Goal: Navigation & Orientation: Find specific page/section

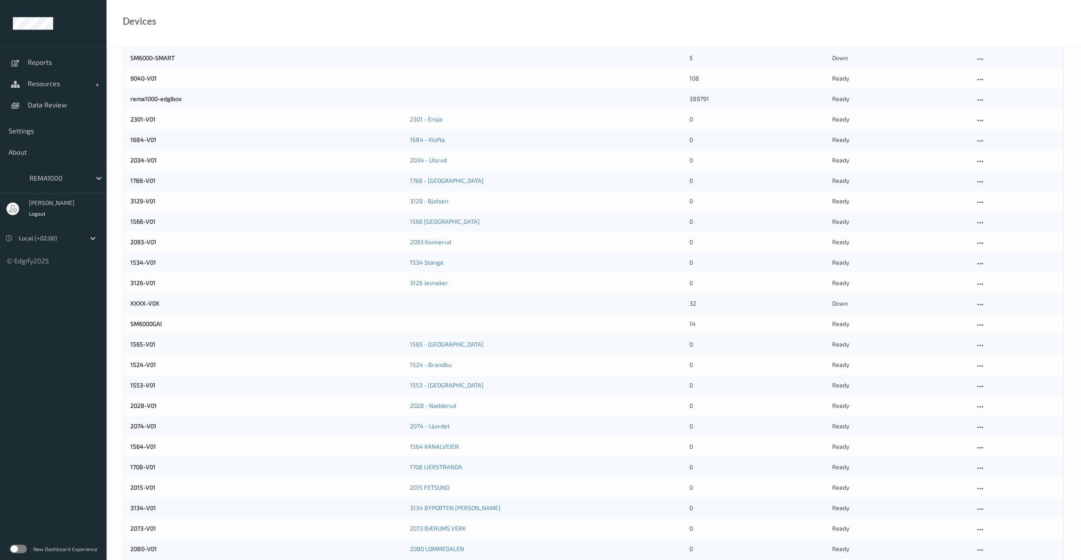
scroll to position [43, 0]
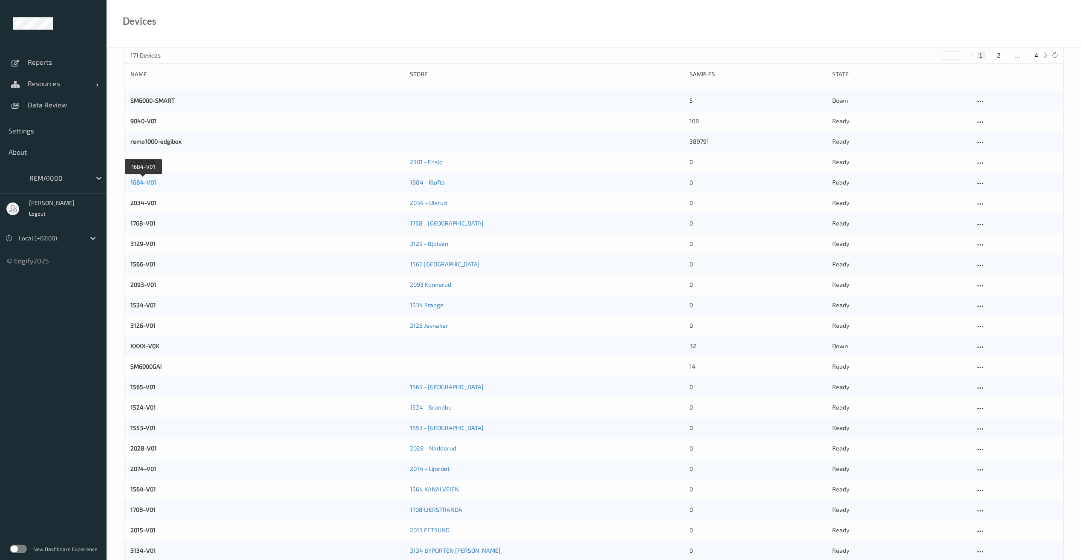
click at [145, 184] on link "1684-V01" at bounding box center [143, 182] width 26 height 7
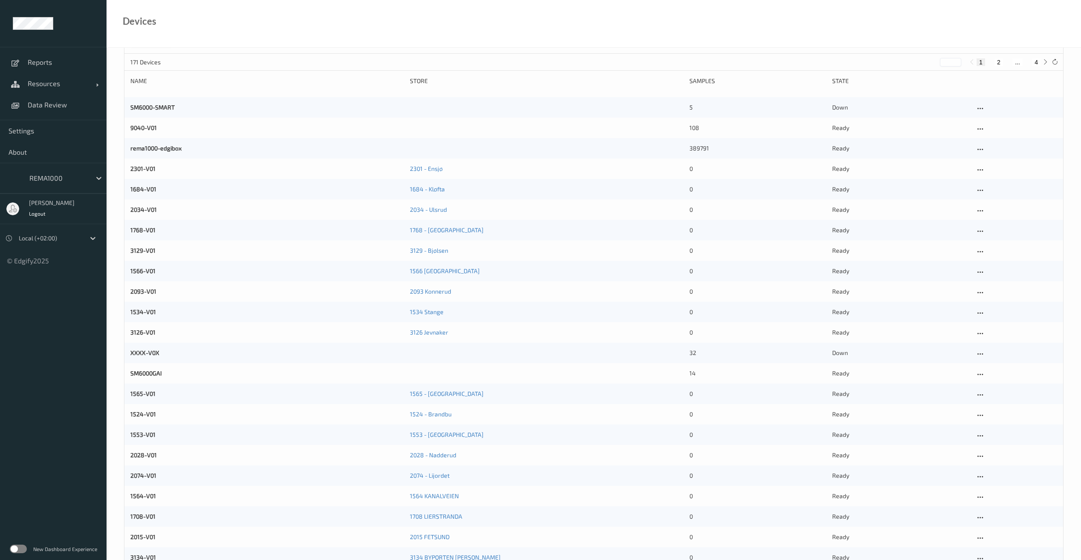
scroll to position [85, 0]
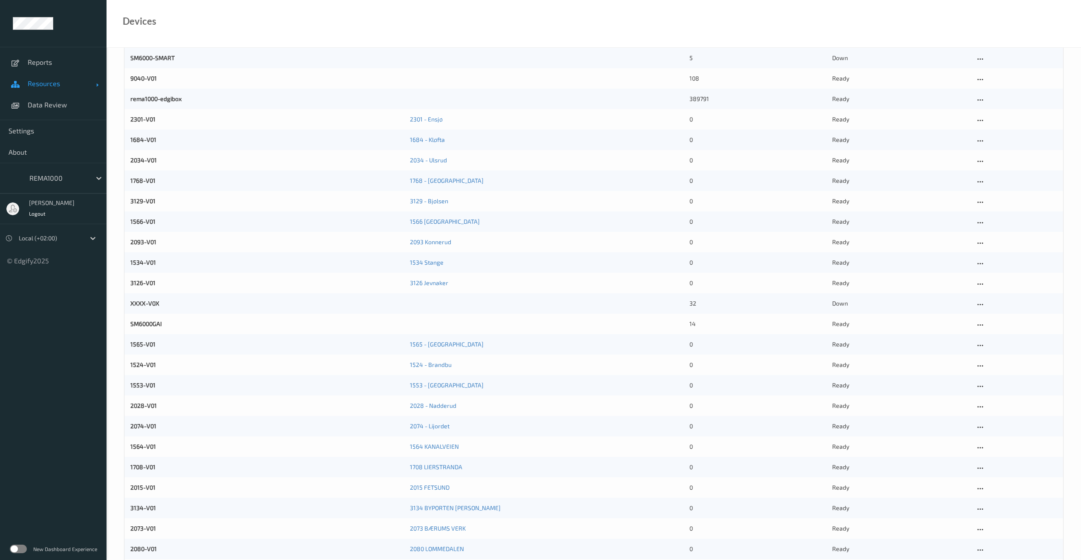
click at [46, 81] on span "Resources" at bounding box center [62, 83] width 68 height 9
click at [39, 106] on span "Devices" at bounding box center [63, 105] width 70 height 9
click at [43, 65] on span "Reports" at bounding box center [63, 62] width 70 height 9
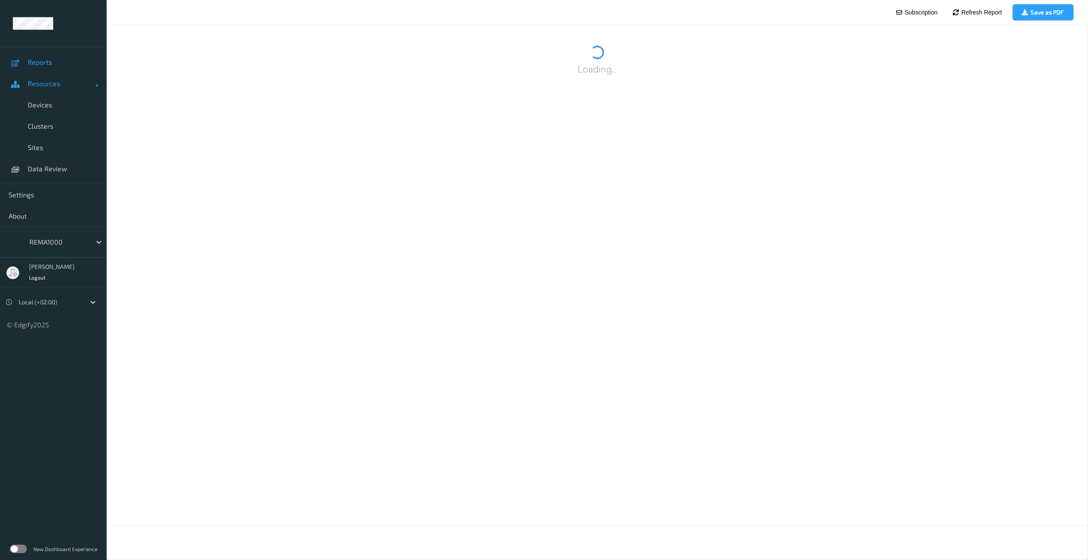
click at [45, 87] on span "Resources" at bounding box center [62, 83] width 68 height 9
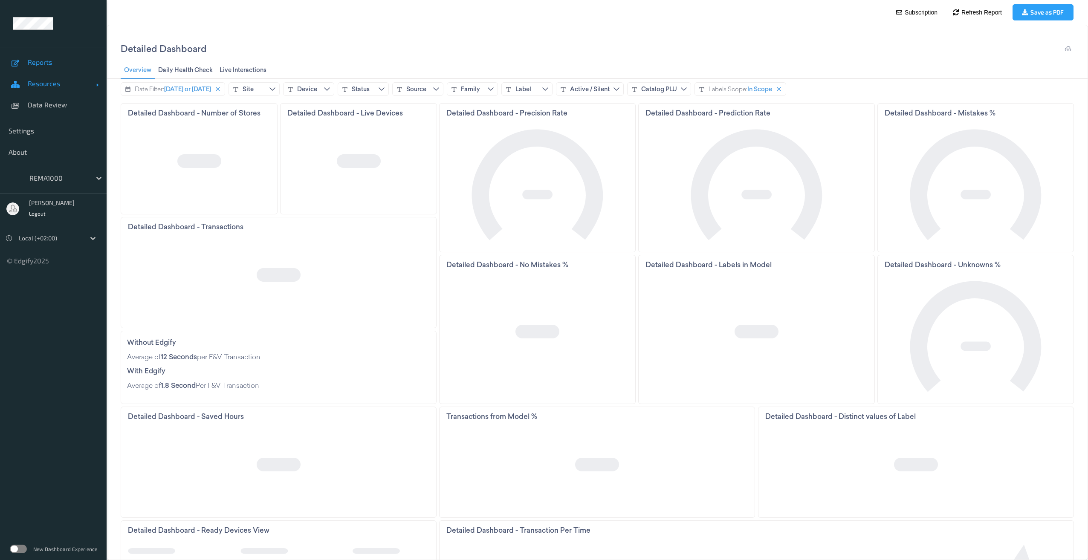
click at [45, 87] on span "Resources" at bounding box center [62, 83] width 68 height 9
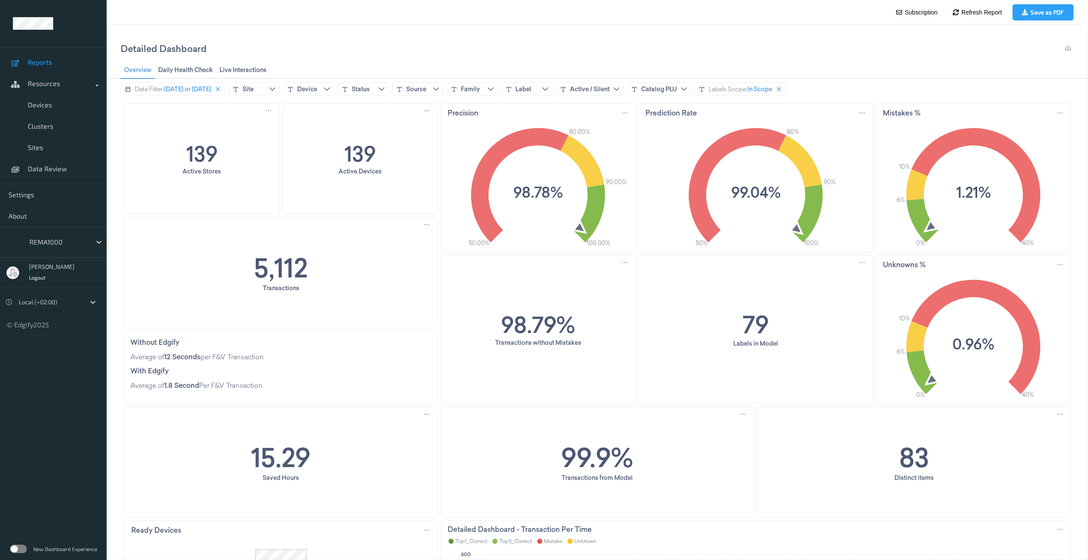
drag, startPoint x: 700, startPoint y: 553, endPoint x: 457, endPoint y: 226, distance: 407.2
click at [461, 232] on icon "50.00% 100.00% 80.00% 90.00% 98.78%" at bounding box center [538, 184] width 194 height 127
